Goal: Find specific page/section: Find specific page/section

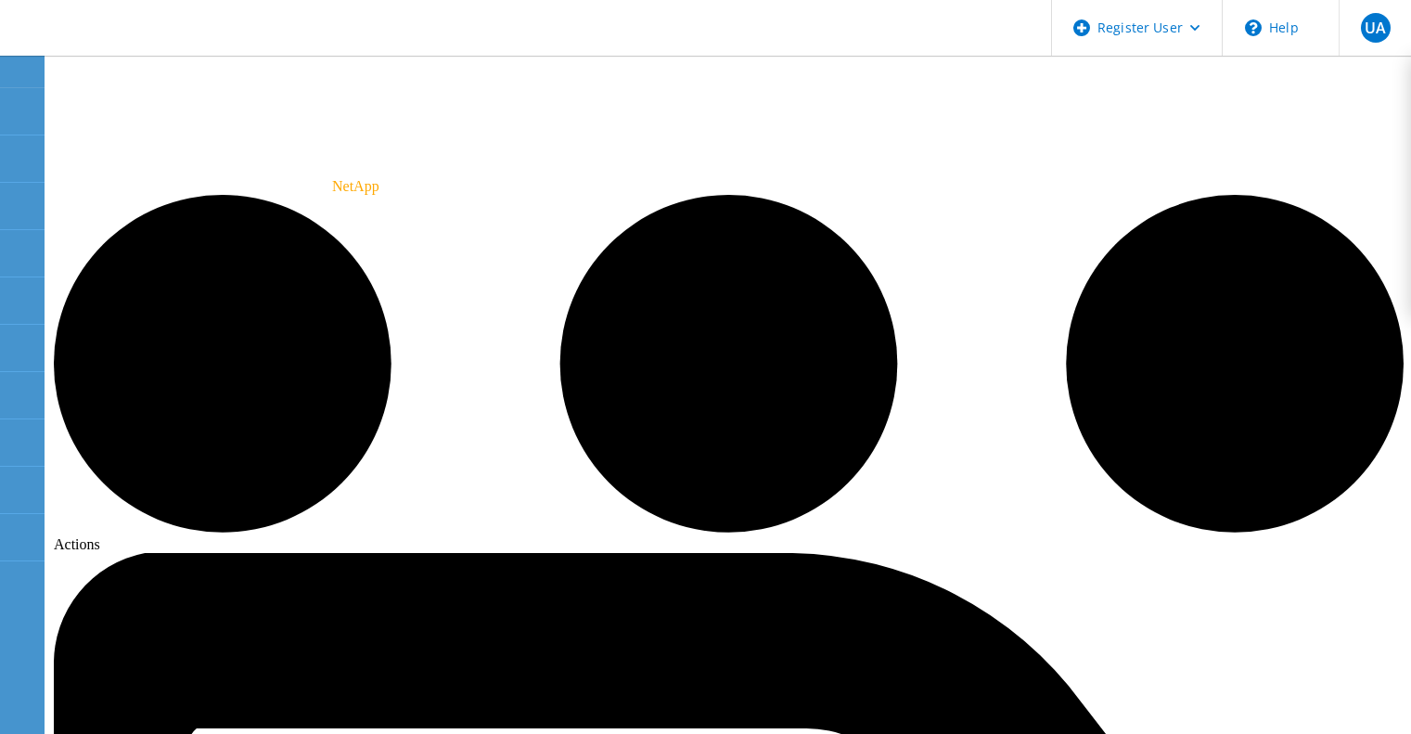
scroll to position [275, 0]
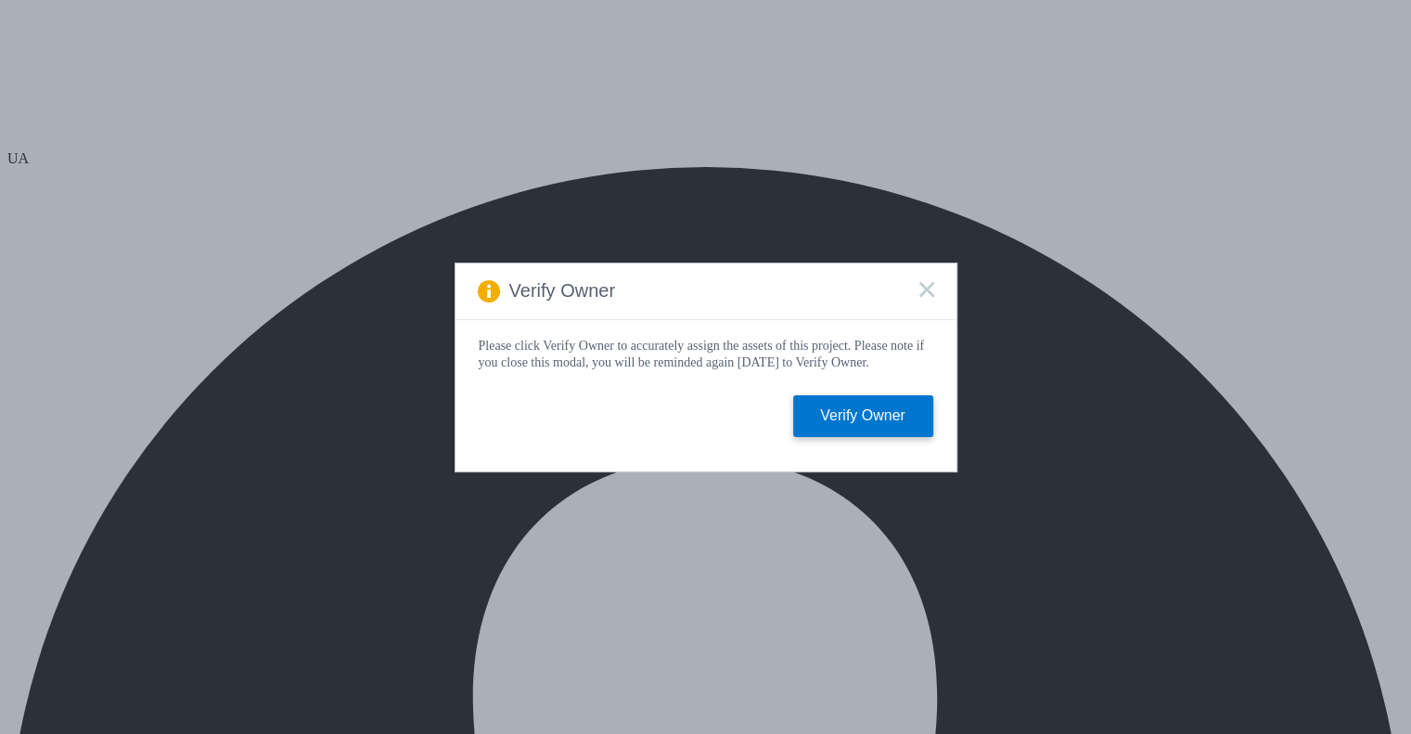
click at [920, 282] on icon at bounding box center [927, 289] width 15 height 15
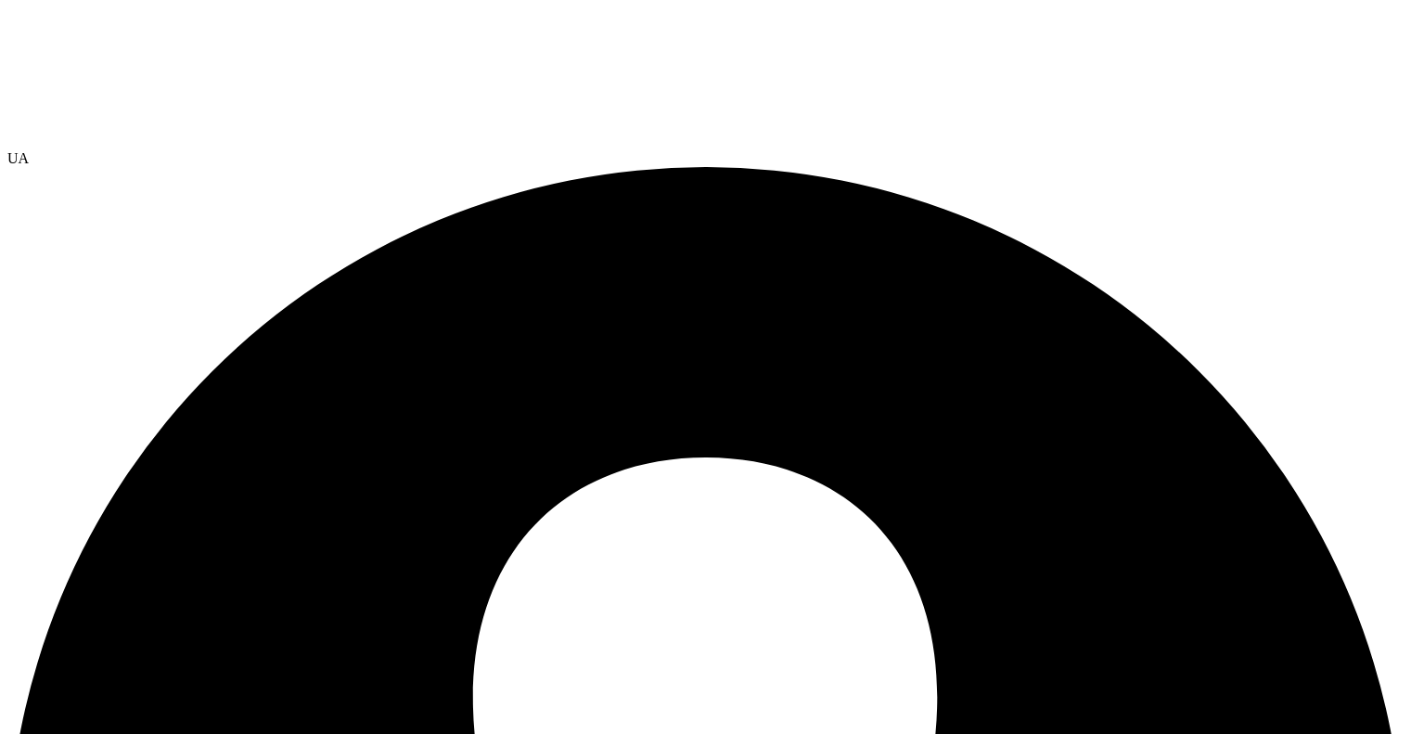
click at [29, 150] on span "UA" at bounding box center [17, 158] width 21 height 16
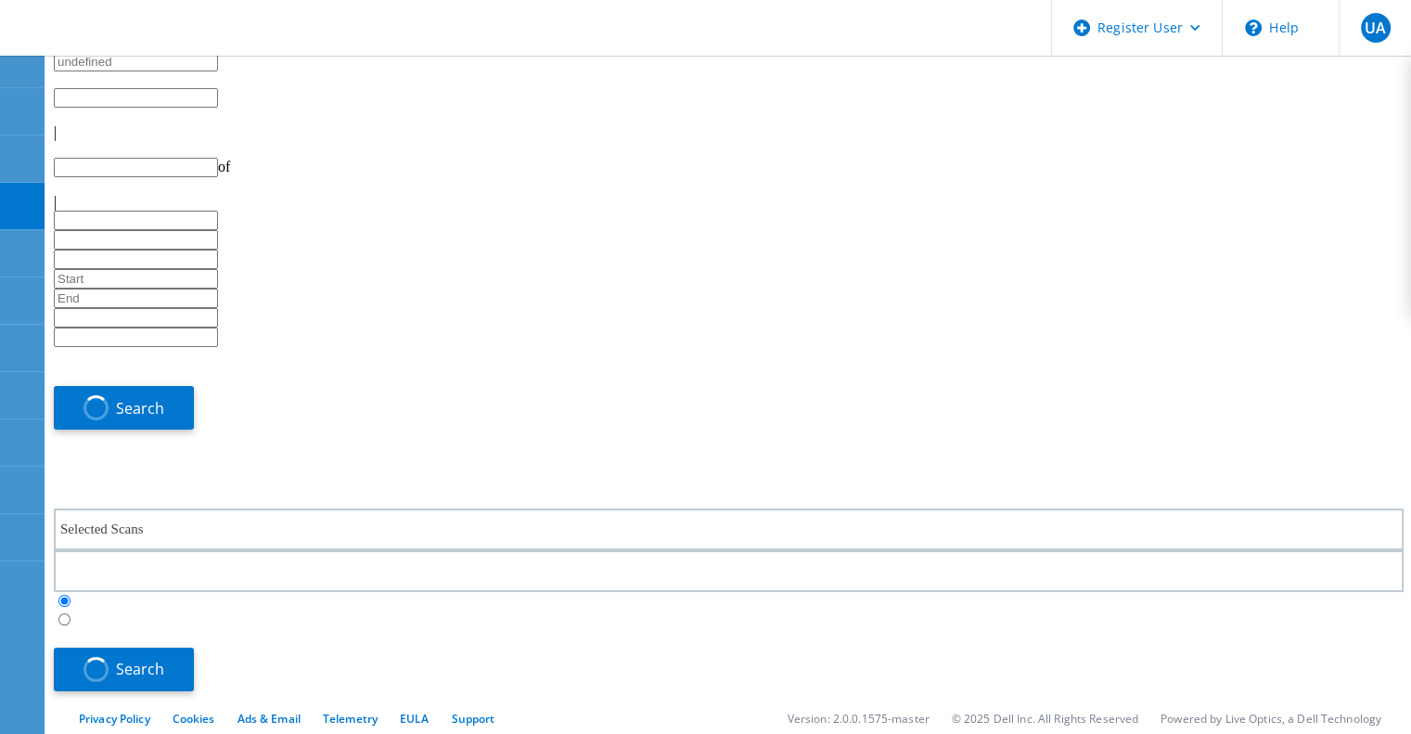
type input "1"
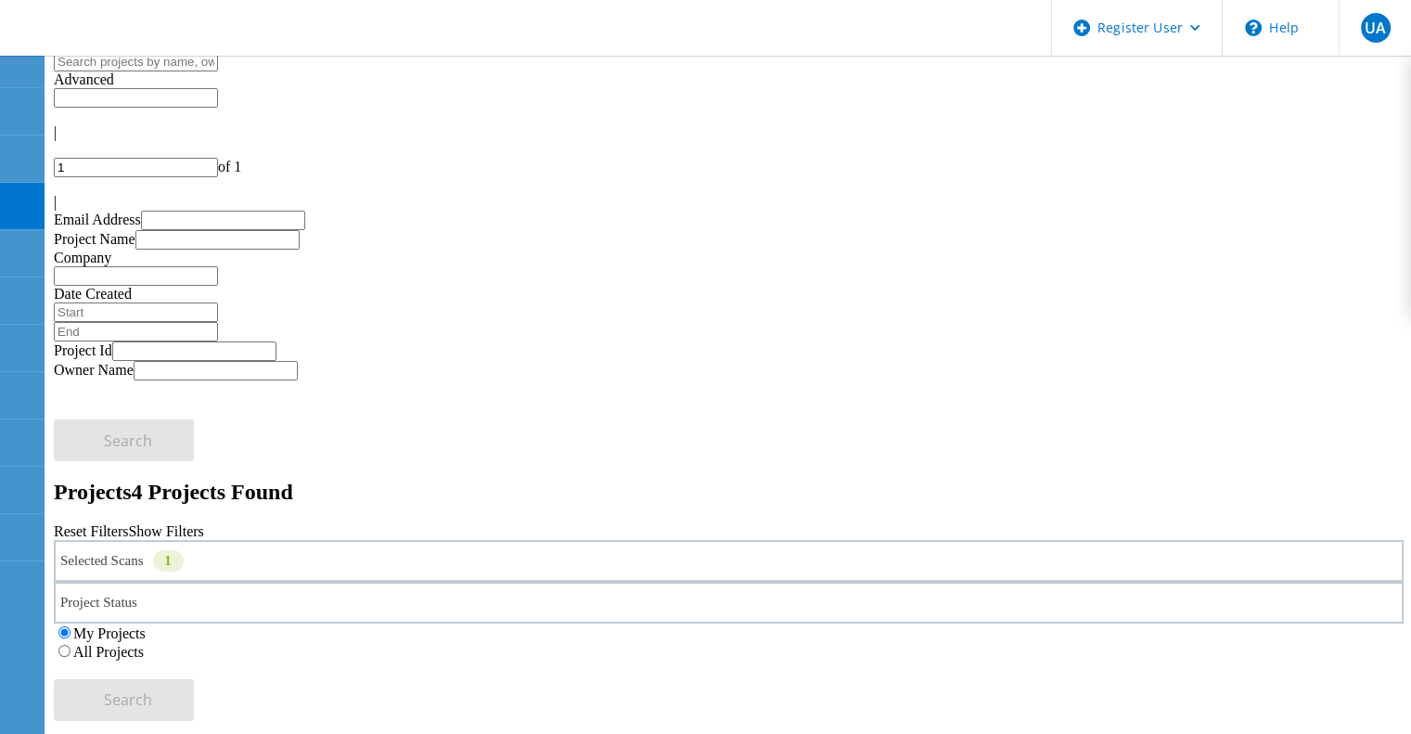
click at [184, 550] on div "1" at bounding box center [168, 560] width 31 height 21
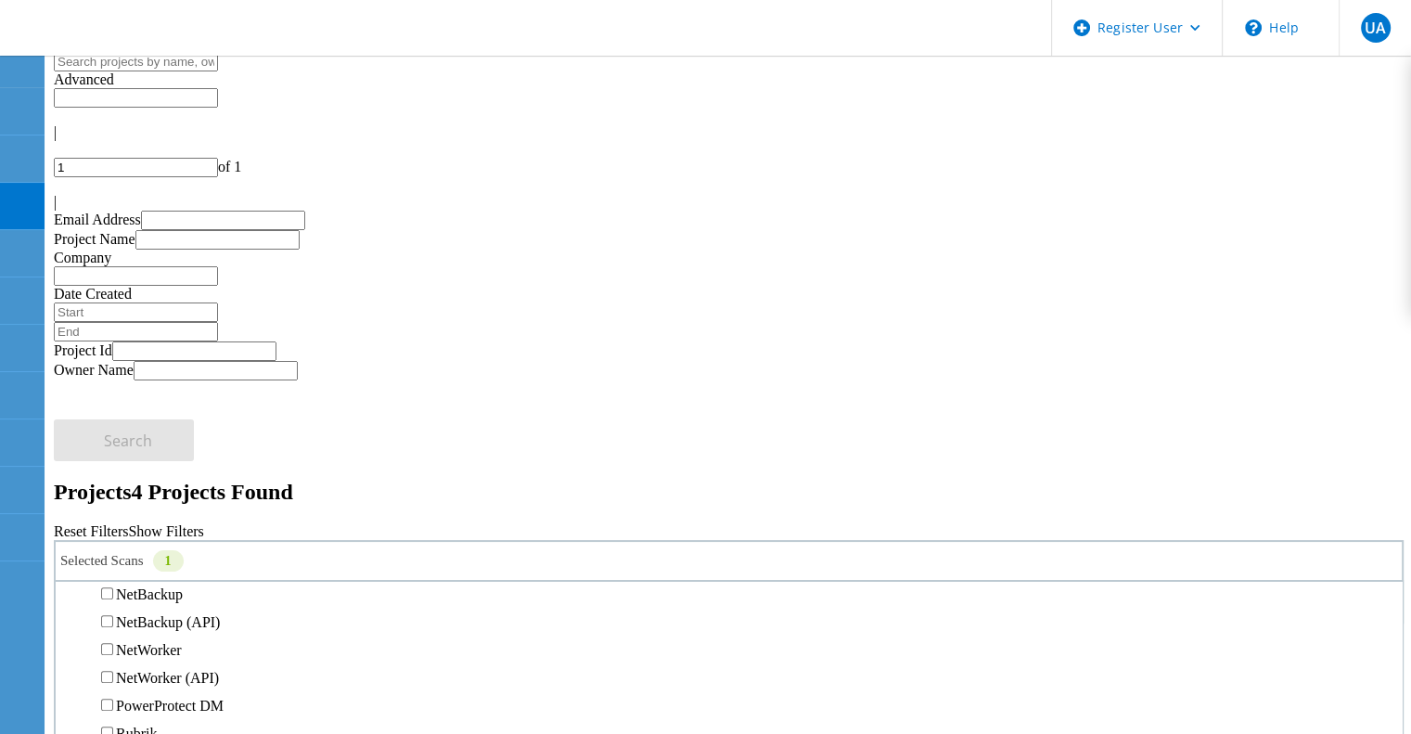
scroll to position [1065, 0]
click at [196, 531] on label "Data Domain" at bounding box center [156, 539] width 80 height 16
click at [113, 532] on input "Data Domain" at bounding box center [107, 538] width 12 height 12
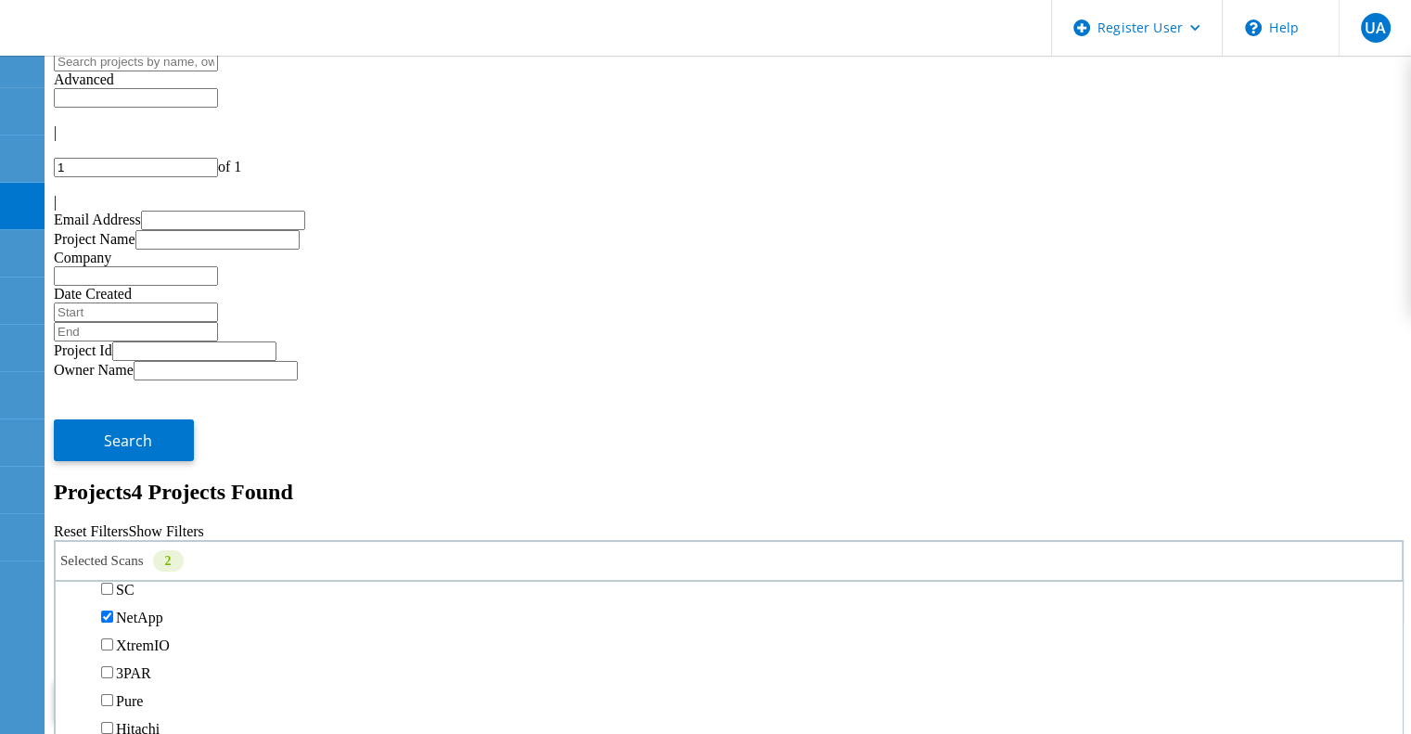
scroll to position [537, 0]
click at [163, 623] on label "NetApp" at bounding box center [139, 631] width 47 height 16
click at [113, 624] on input "NetApp" at bounding box center [107, 630] width 12 height 12
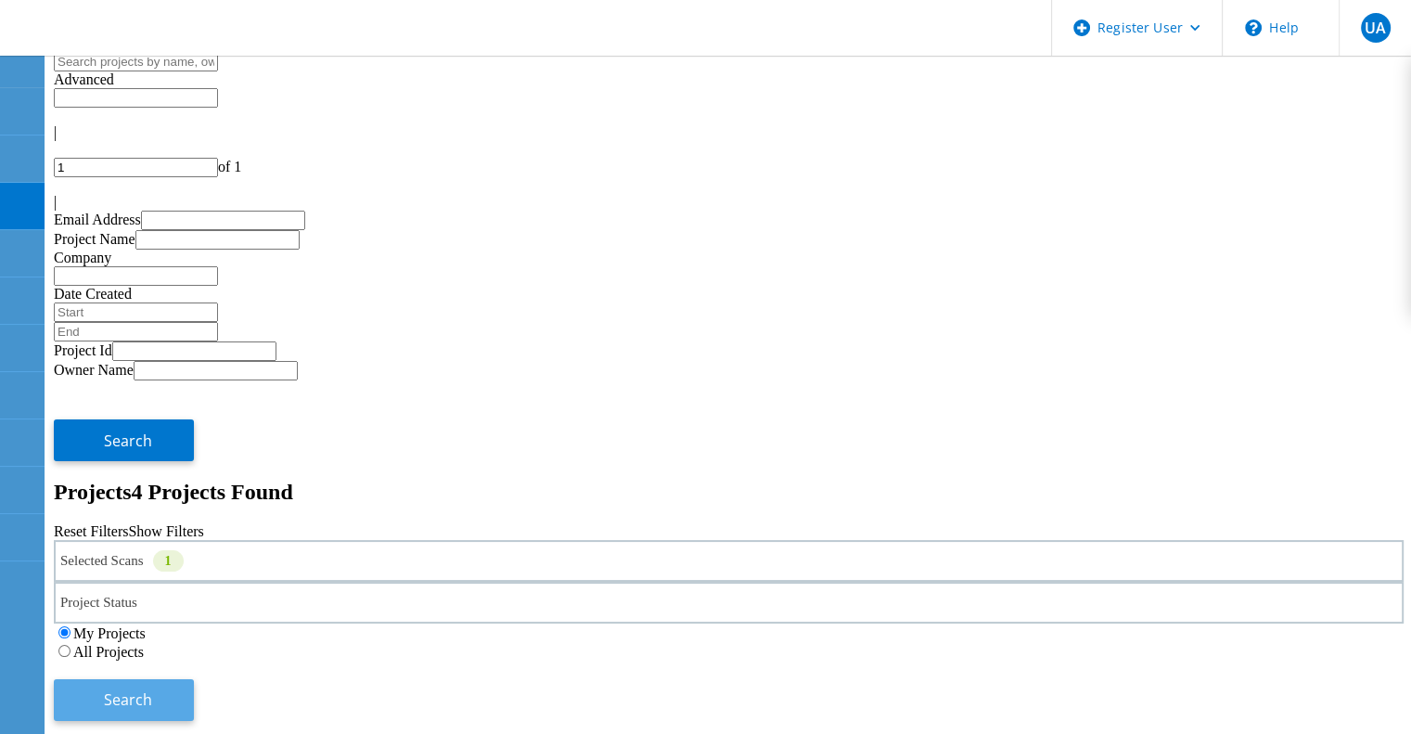
click at [152, 689] on span "Search" at bounding box center [128, 699] width 48 height 20
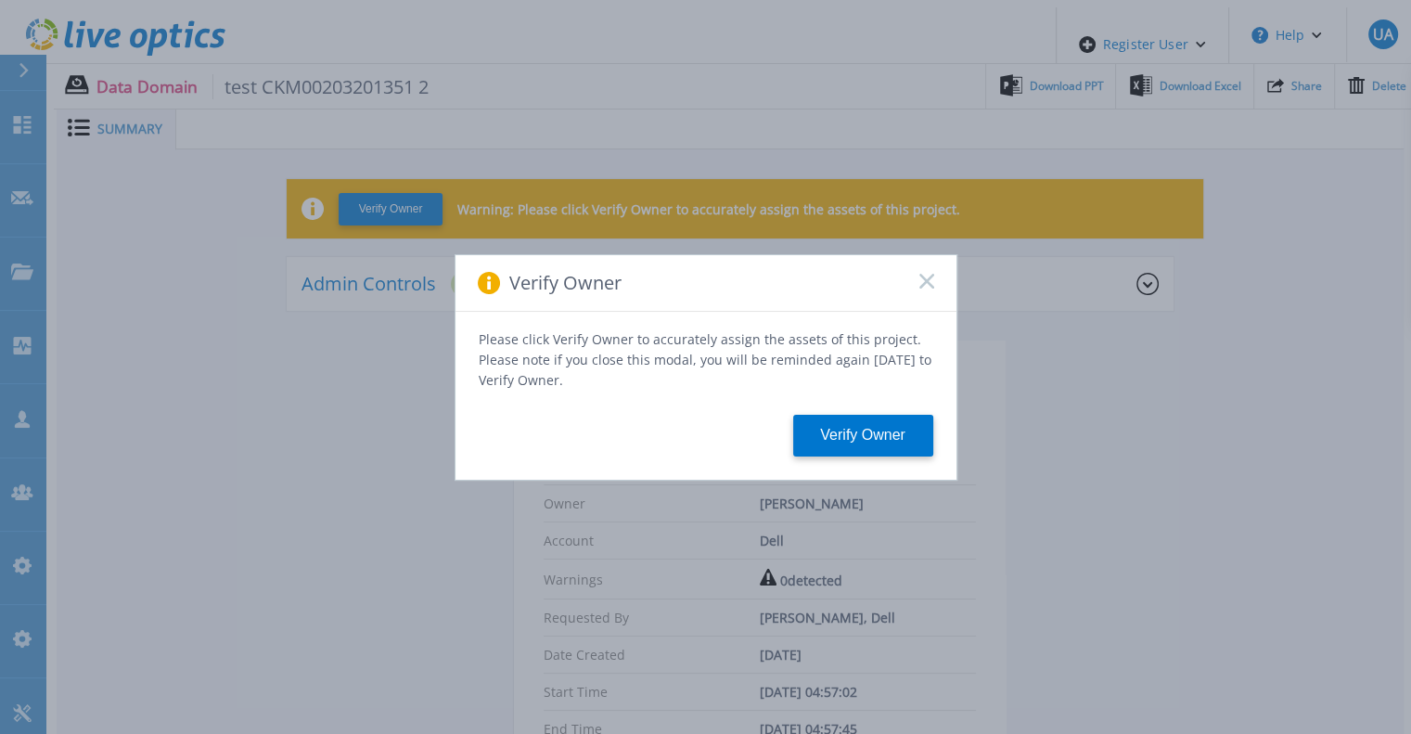
click at [934, 281] on div "Verify Owner" at bounding box center [706, 283] width 501 height 57
click at [922, 289] on icon at bounding box center [927, 281] width 15 height 15
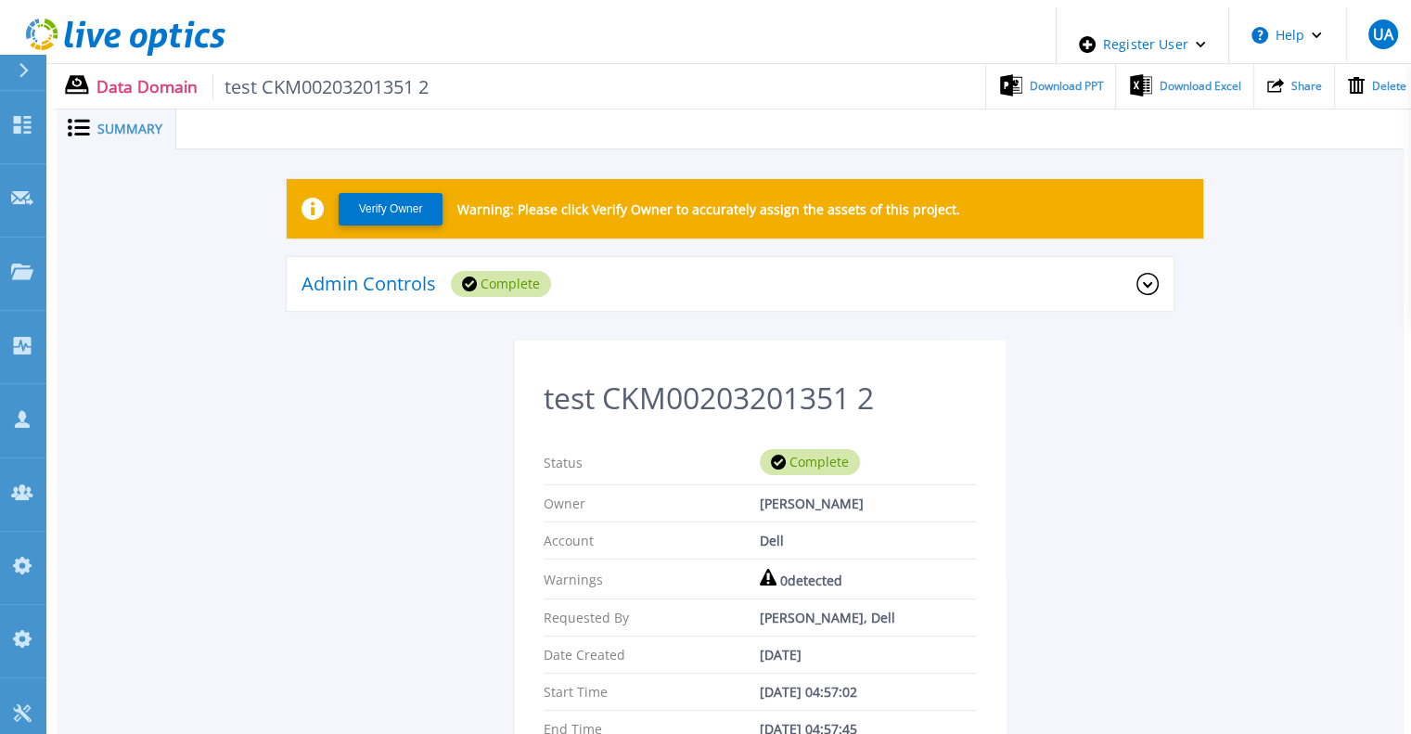
click at [939, 273] on div "Admin Controls Complete" at bounding box center [719, 284] width 835 height 26
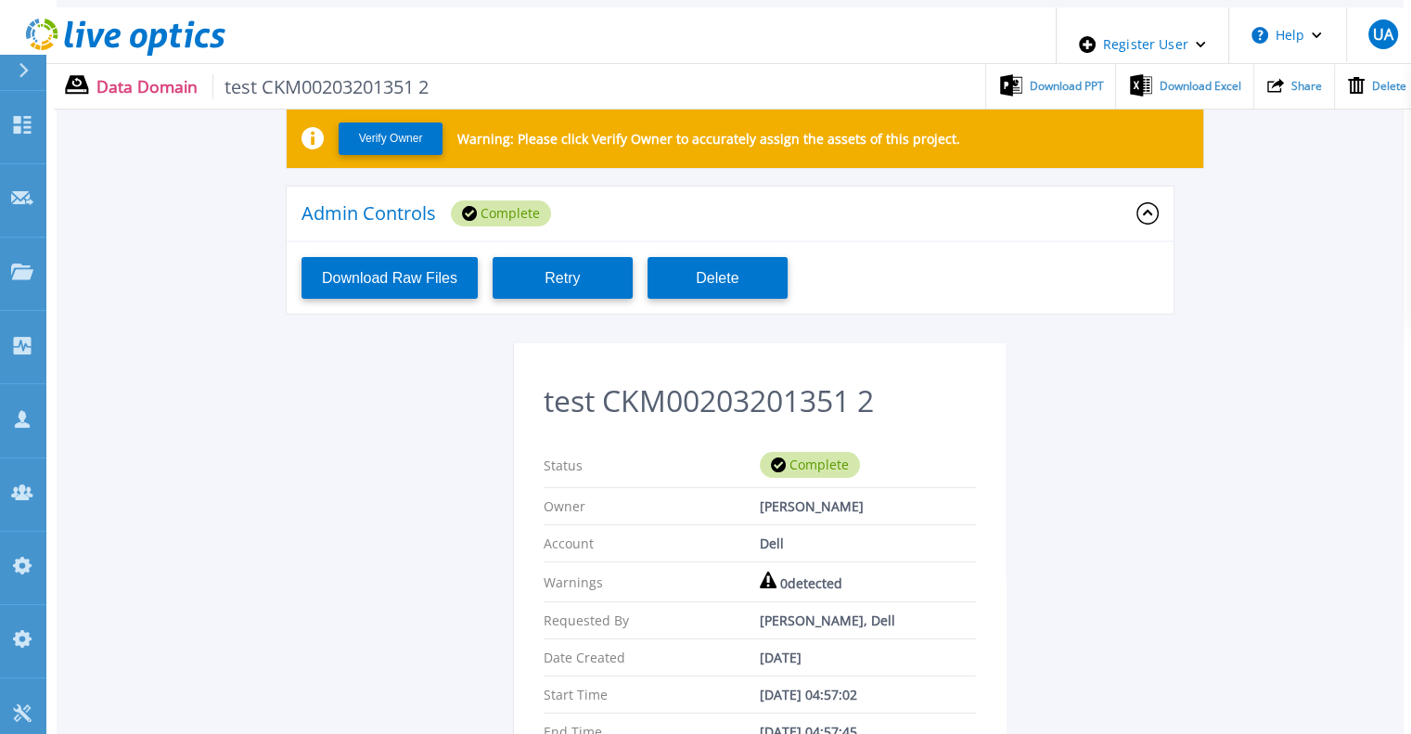
scroll to position [76, 0]
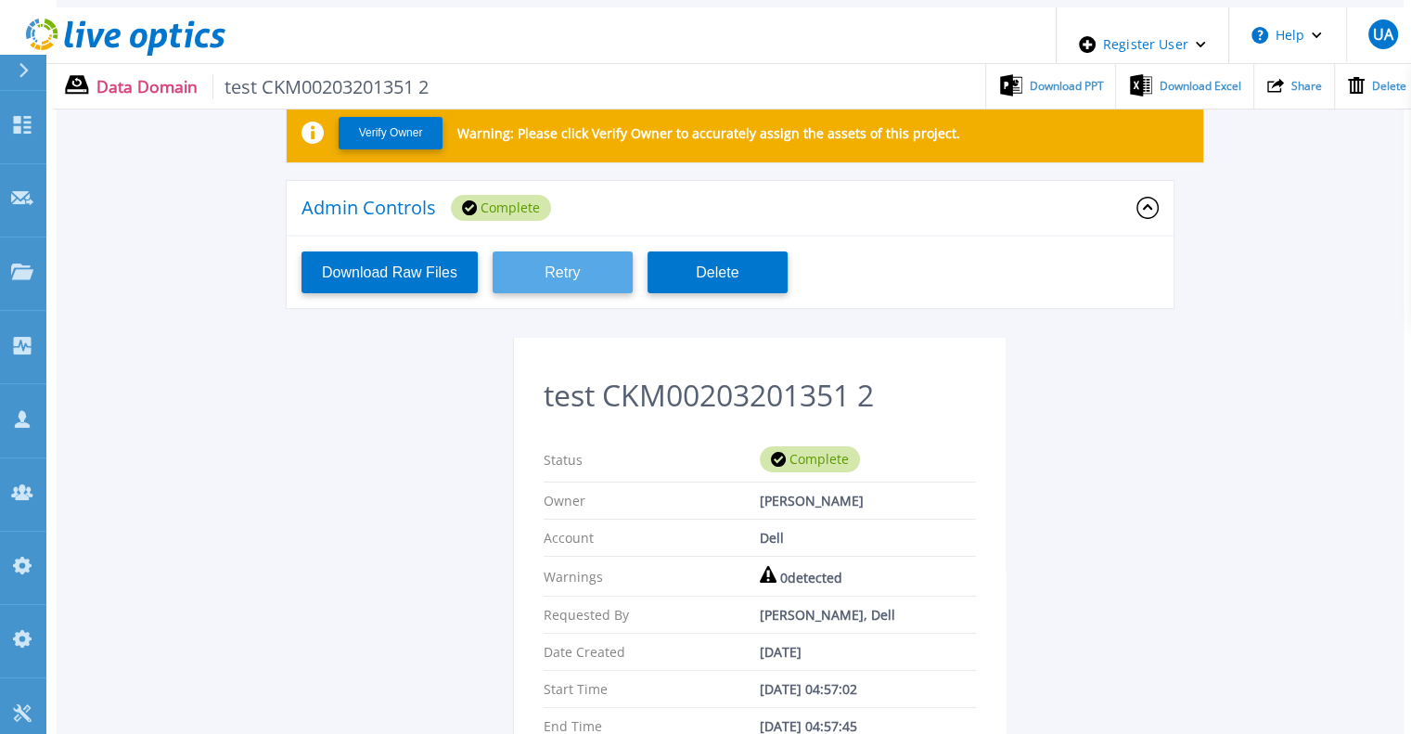
click at [583, 260] on button "Retry" at bounding box center [563, 272] width 140 height 42
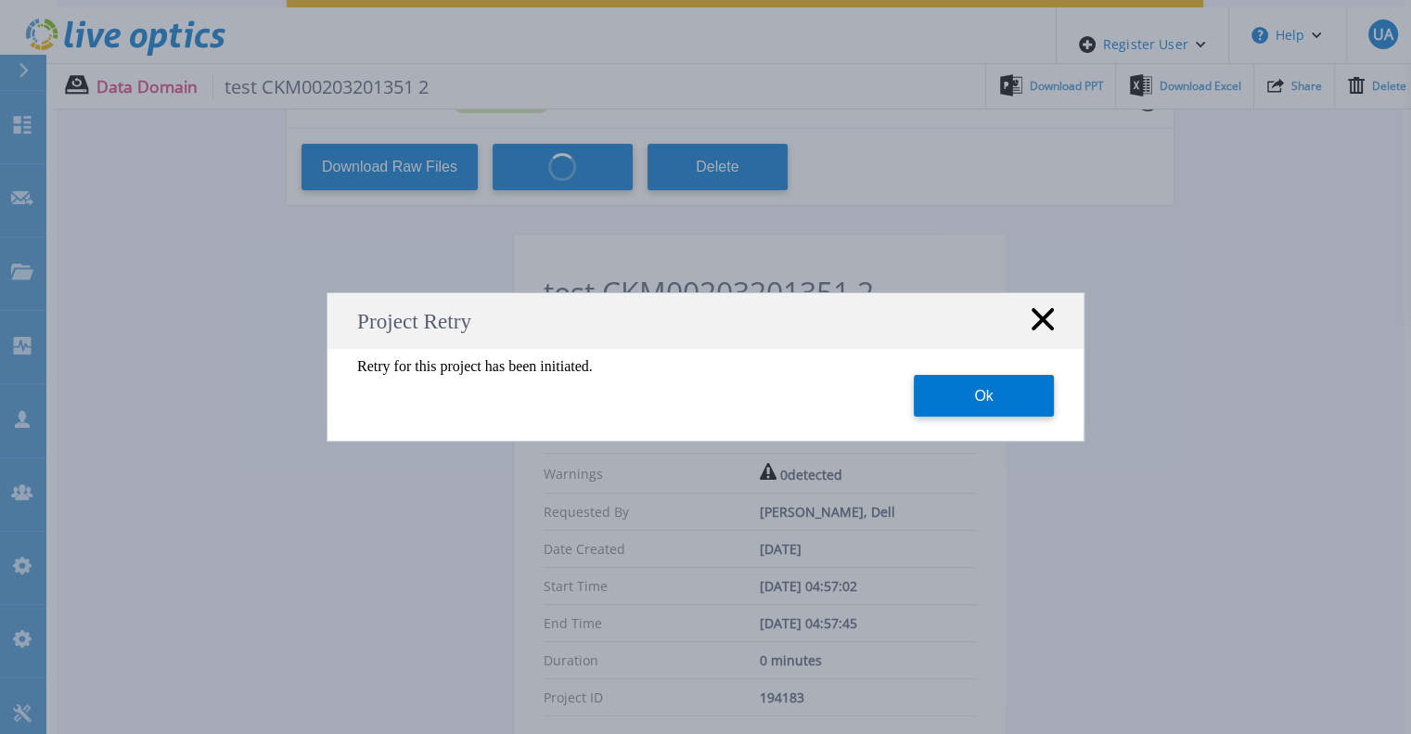
scroll to position [187, 0]
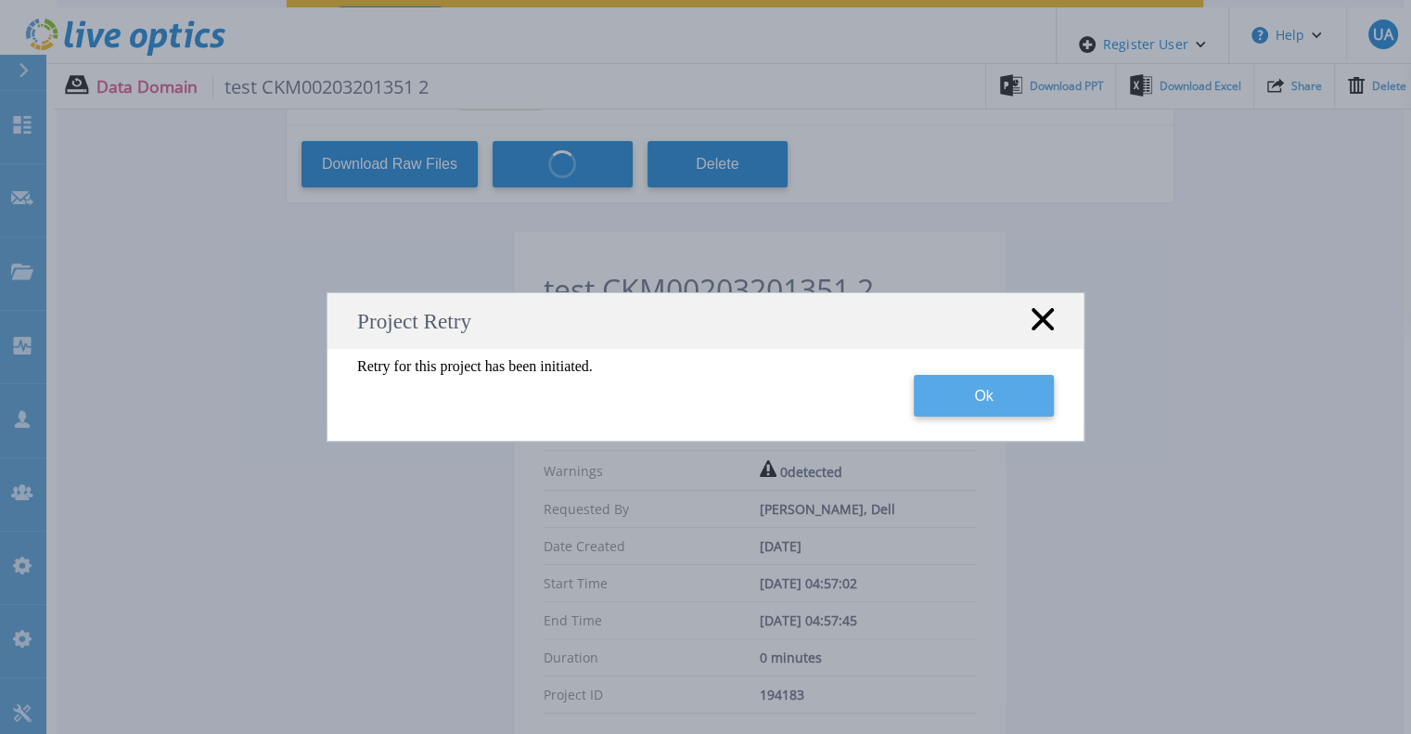
click at [972, 400] on button "Ok" at bounding box center [984, 396] width 140 height 42
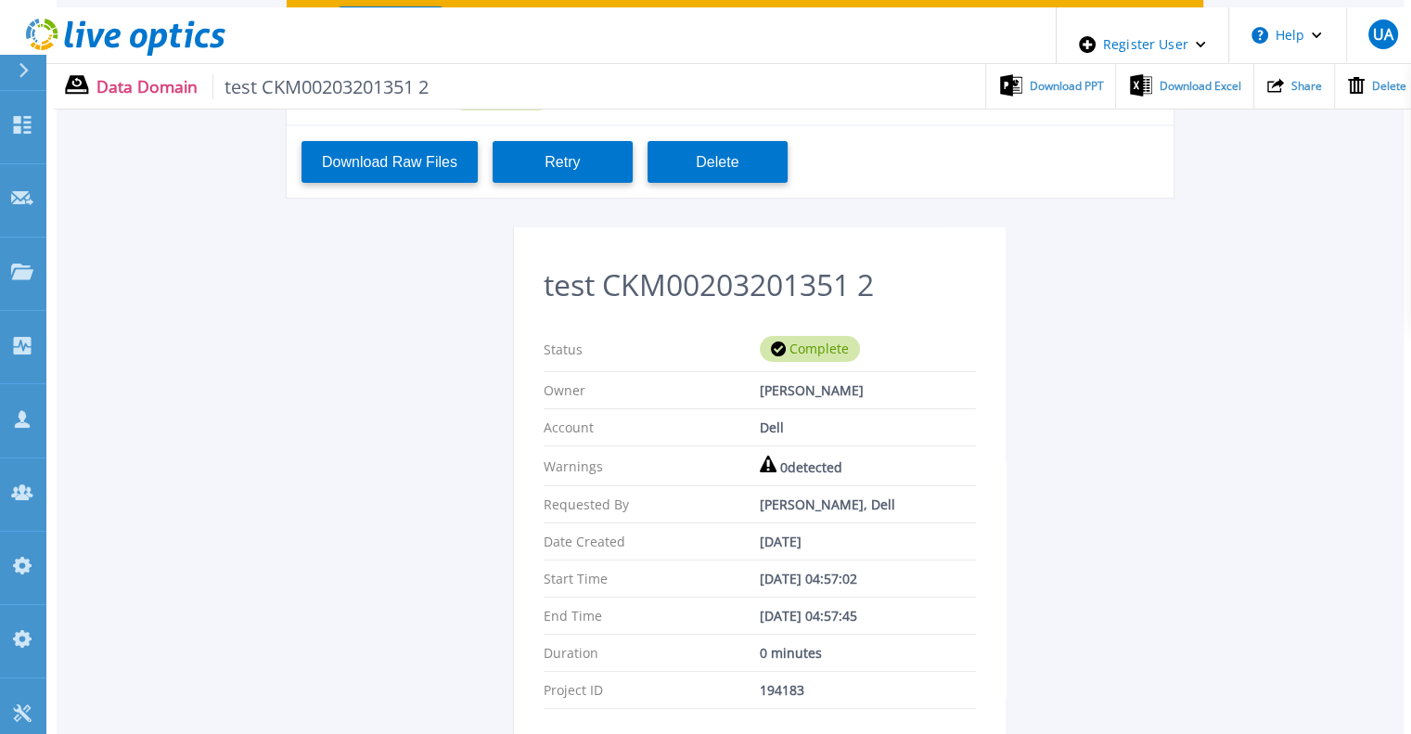
scroll to position [0, 0]
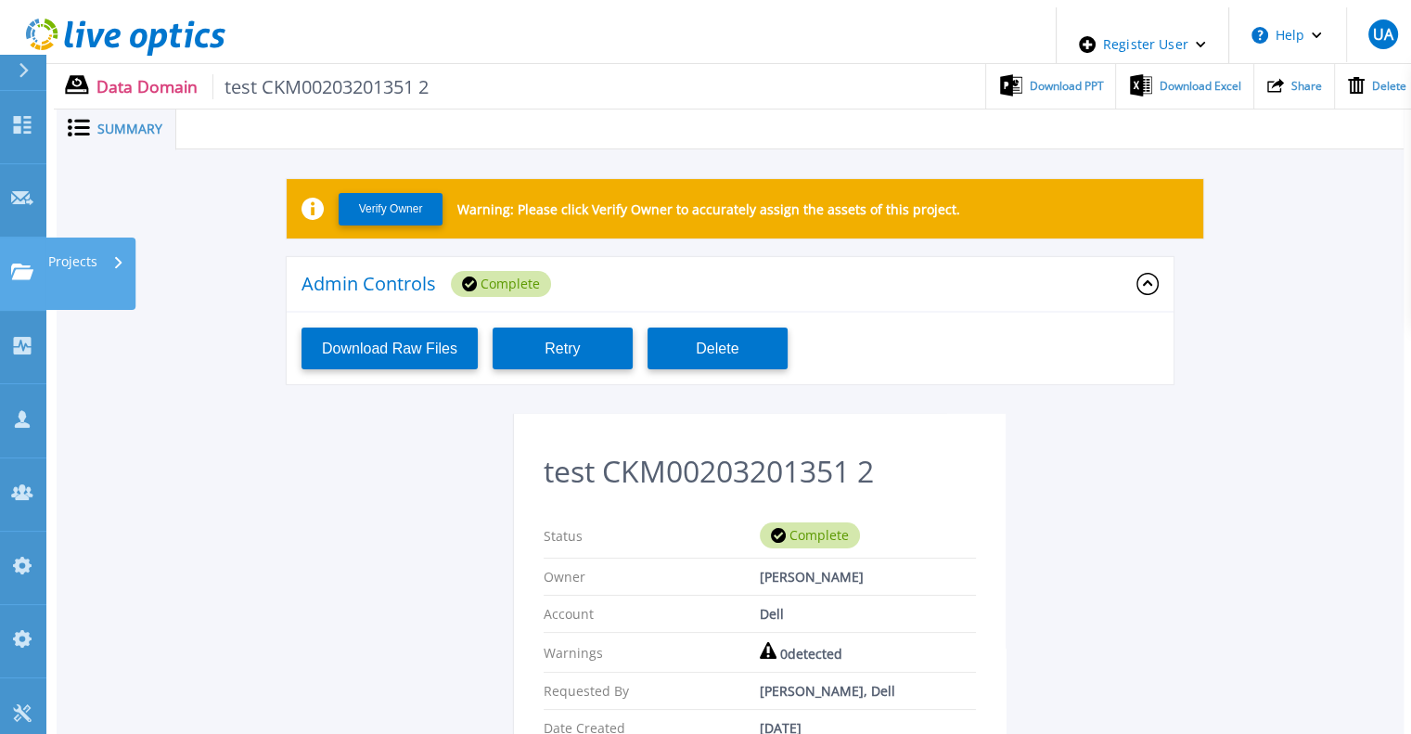
click at [25, 264] on icon at bounding box center [22, 272] width 22 height 16
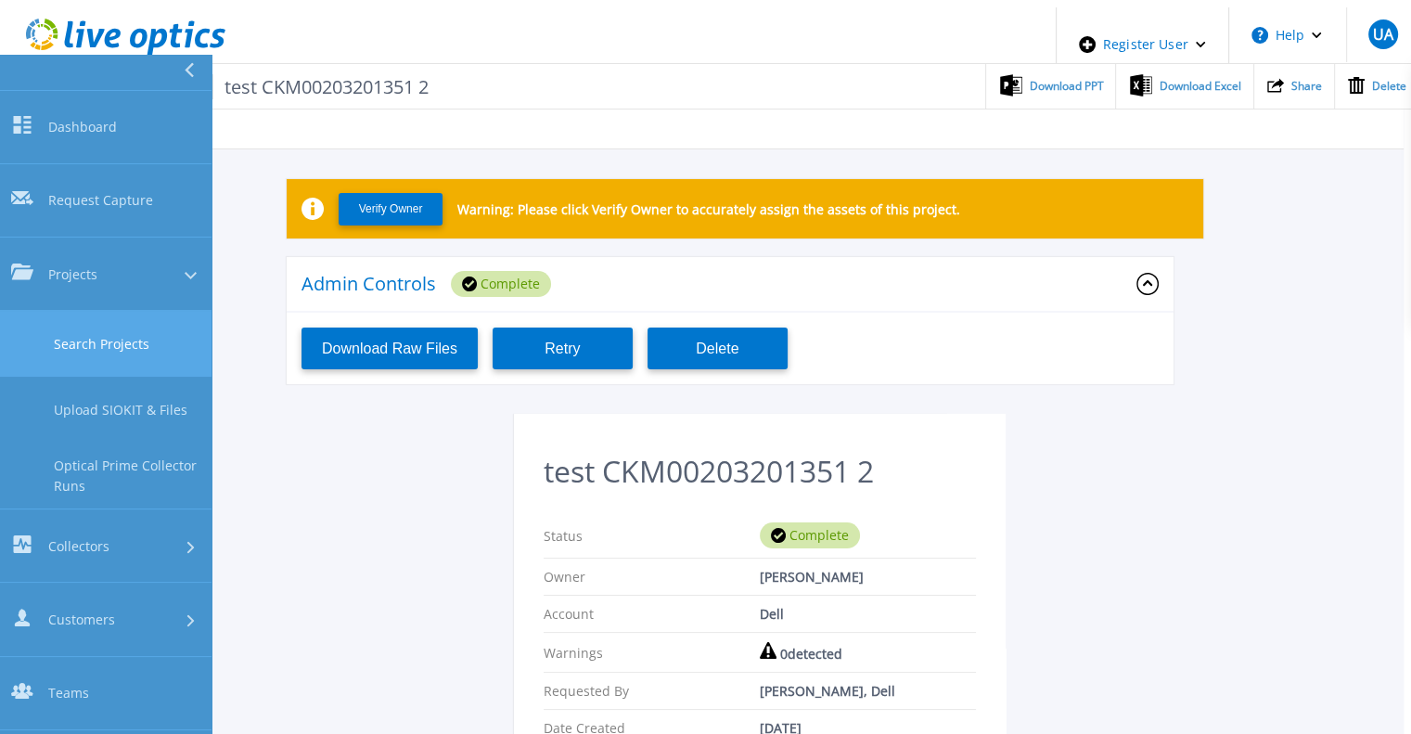
click at [143, 311] on link "Search Projects" at bounding box center [106, 344] width 212 height 66
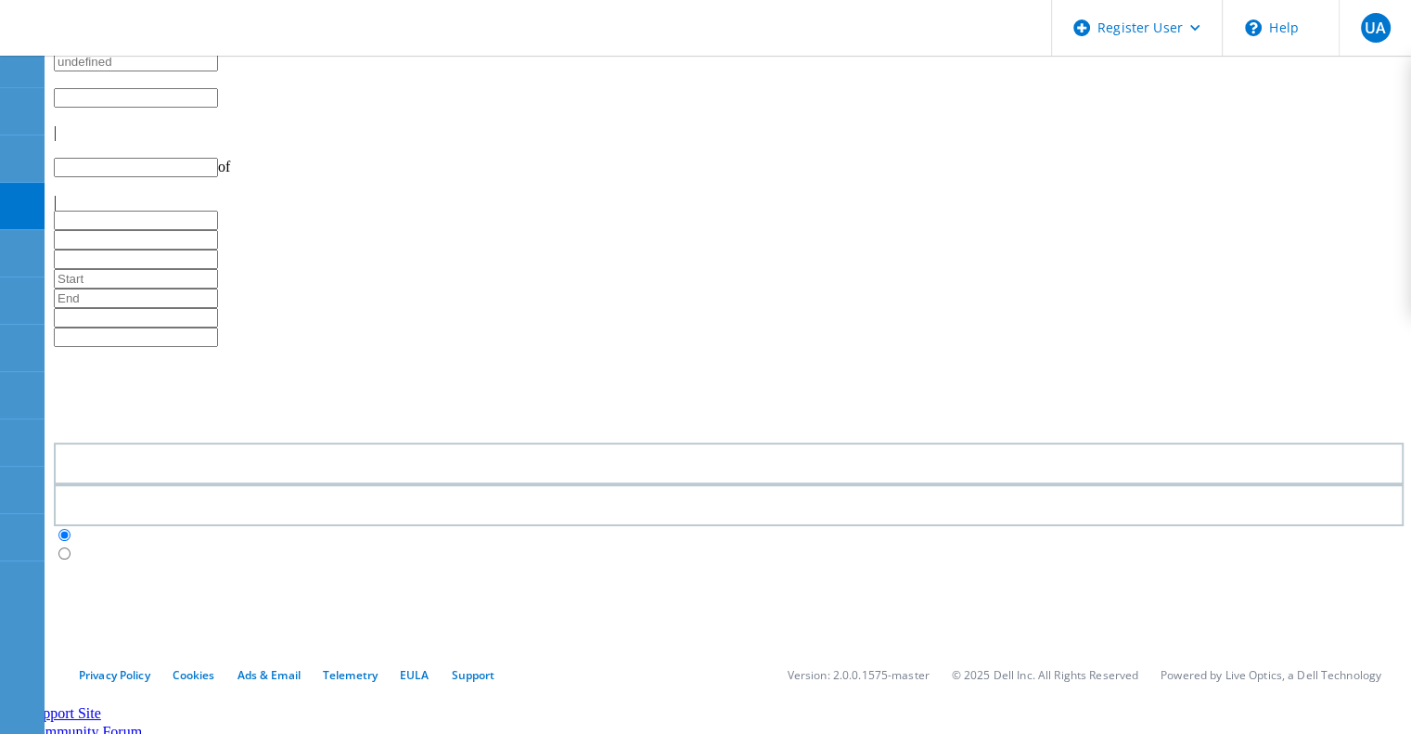
type input "1"
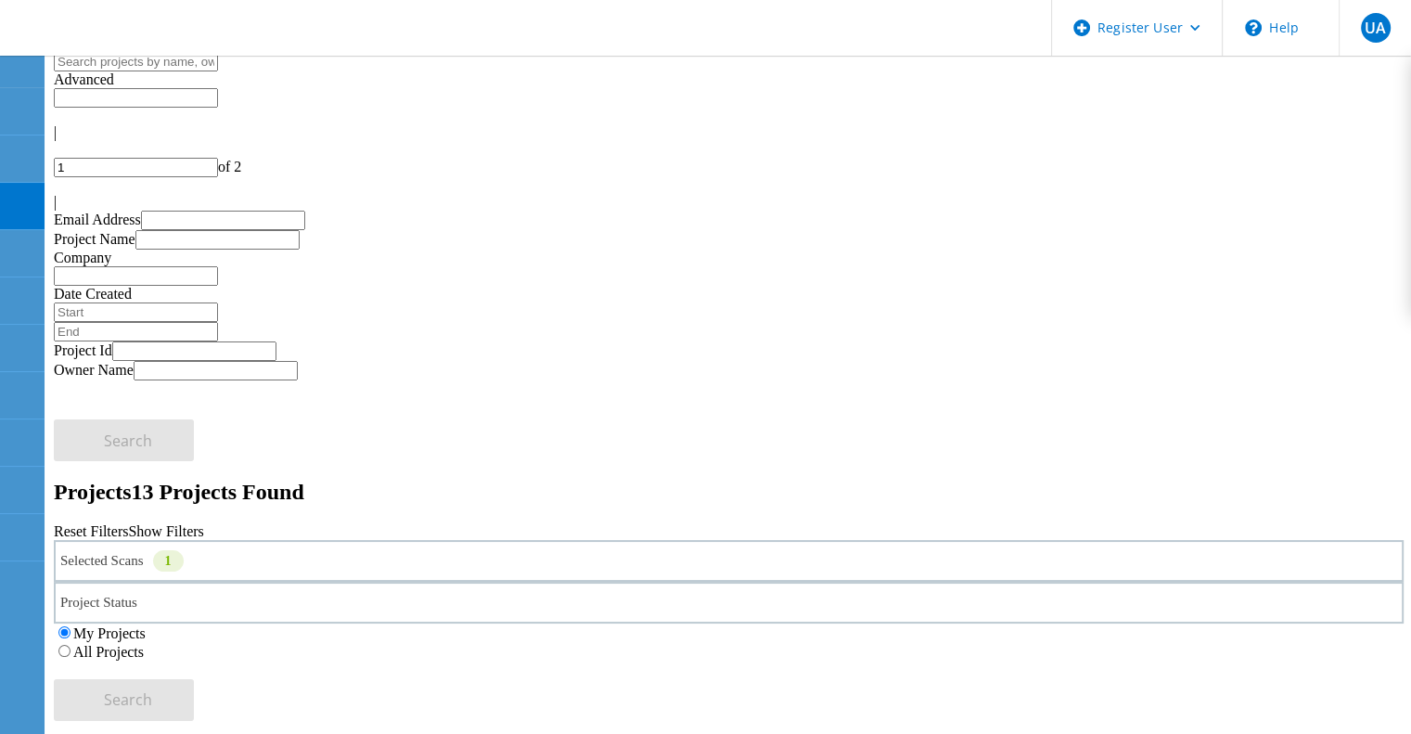
click at [184, 550] on div "1" at bounding box center [168, 560] width 31 height 21
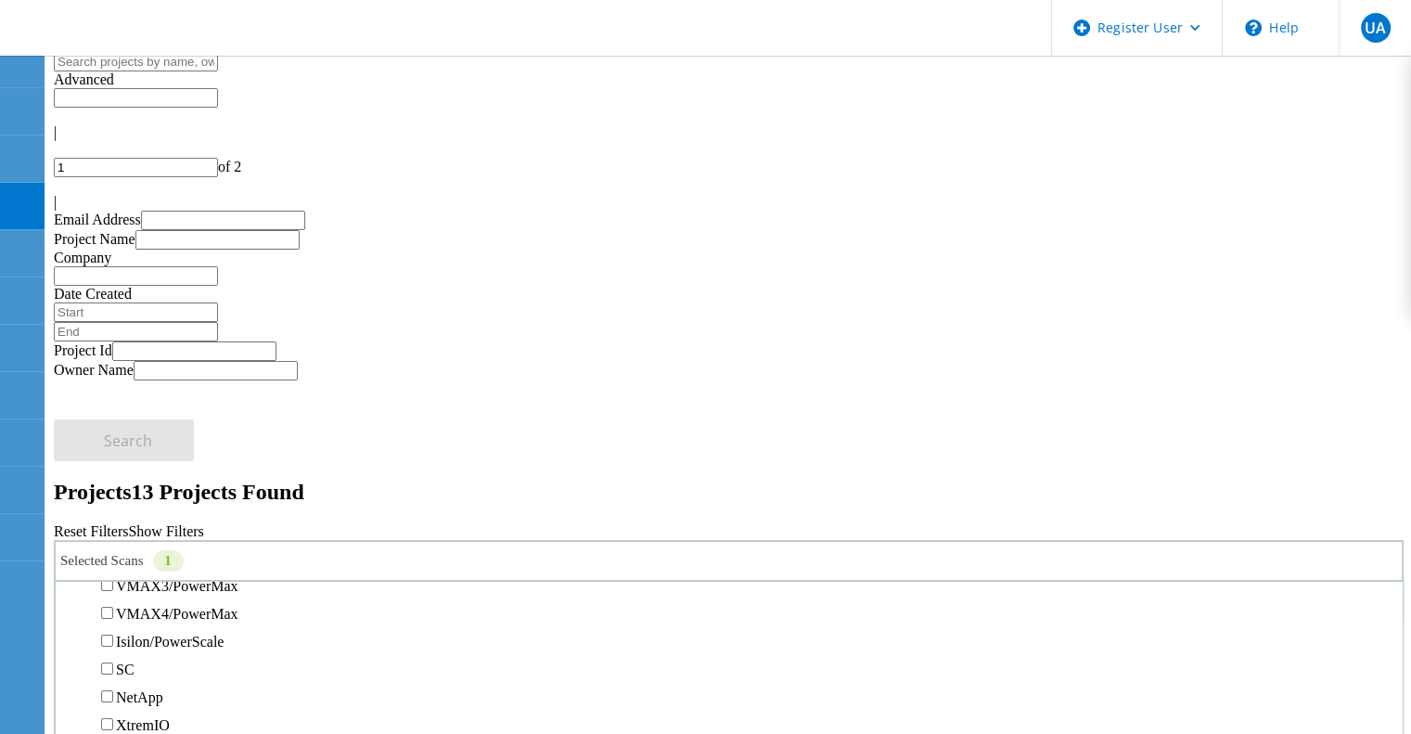
scroll to position [471, 0]
click at [186, 487] on div "Unity" at bounding box center [729, 501] width 1328 height 28
click at [149, 494] on label "Unity" at bounding box center [132, 502] width 33 height 16
click at [113, 495] on input "Unity" at bounding box center [107, 501] width 12 height 12
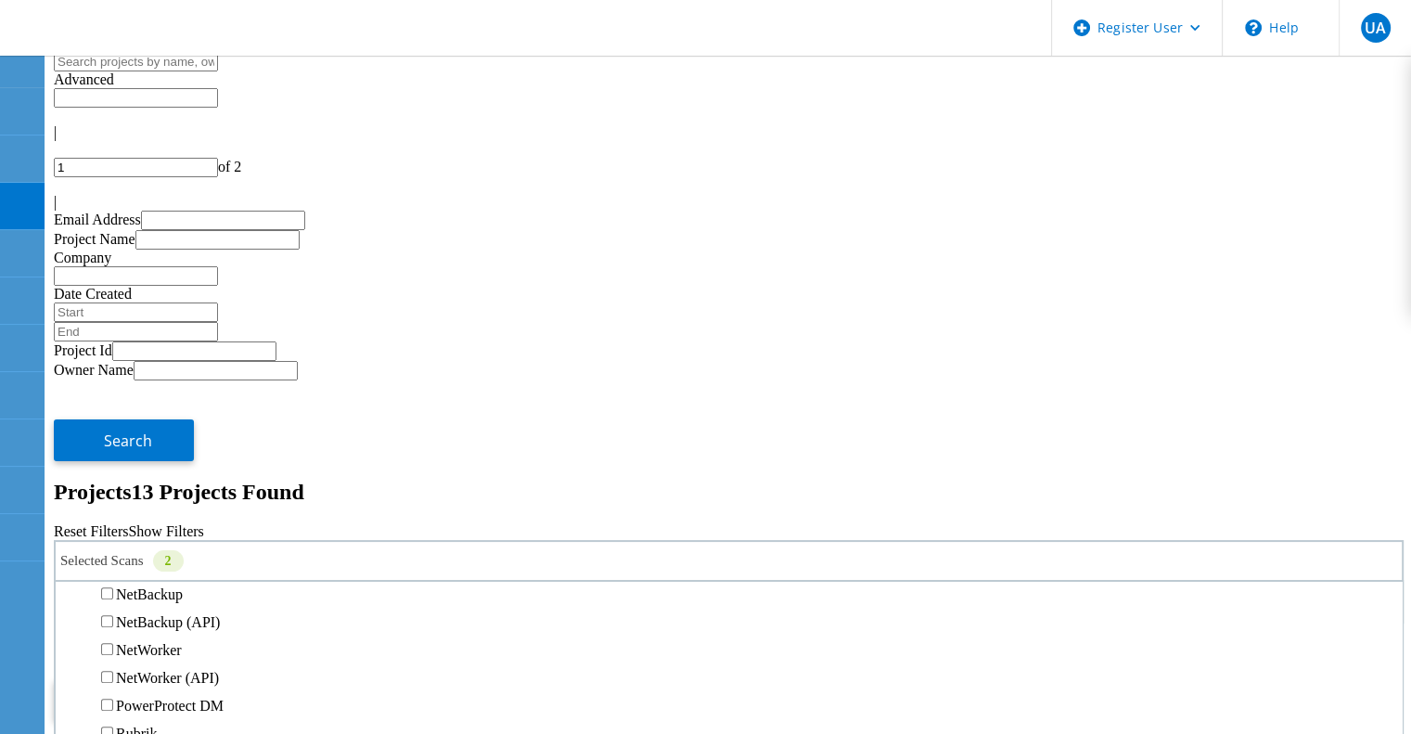
scroll to position [1060, 0]
click at [196, 531] on label "Data Domain" at bounding box center [156, 539] width 80 height 16
click at [113, 532] on input "Data Domain" at bounding box center [107, 538] width 12 height 12
click at [194, 679] on button "Search" at bounding box center [124, 700] width 140 height 42
